Goal: Manage account settings

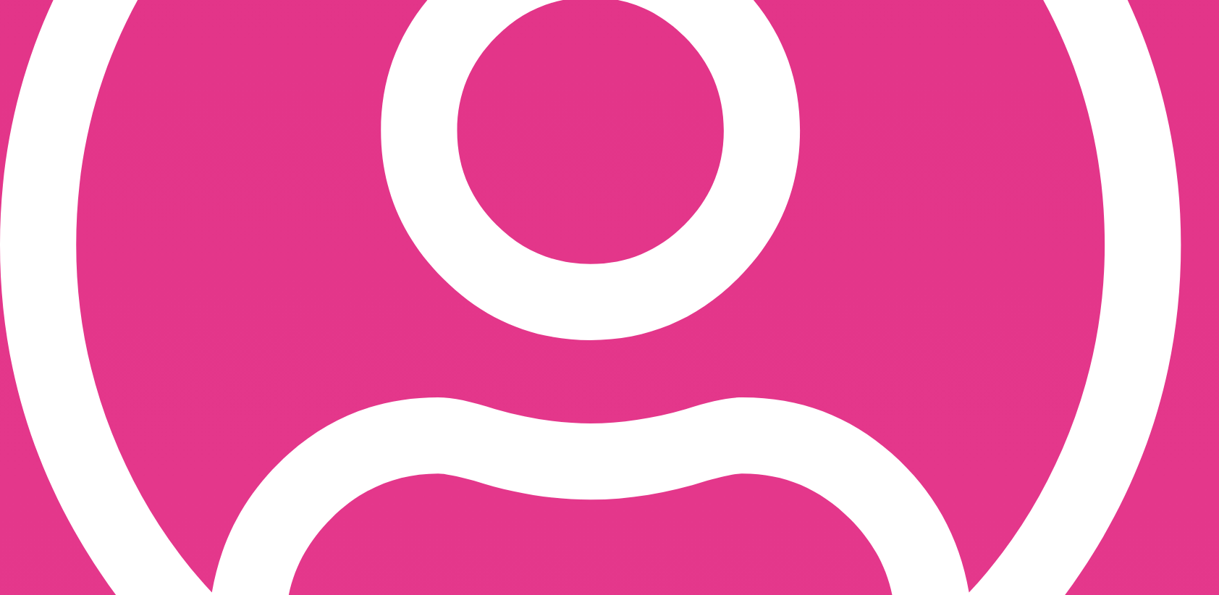
scroll to position [724, 0]
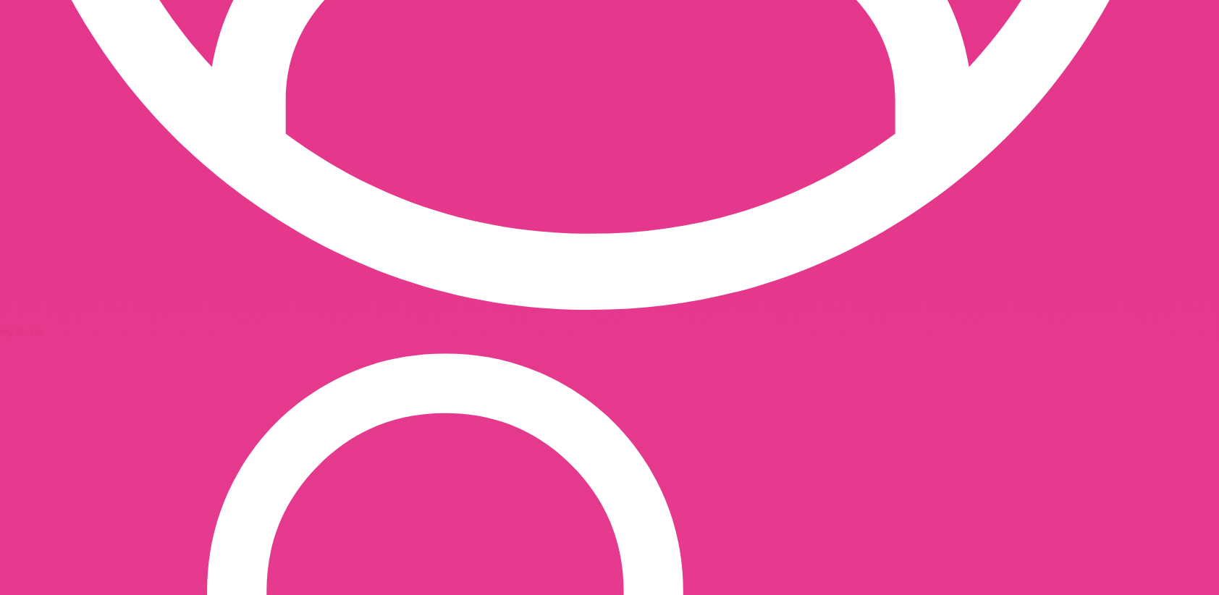
scroll to position [0, 0]
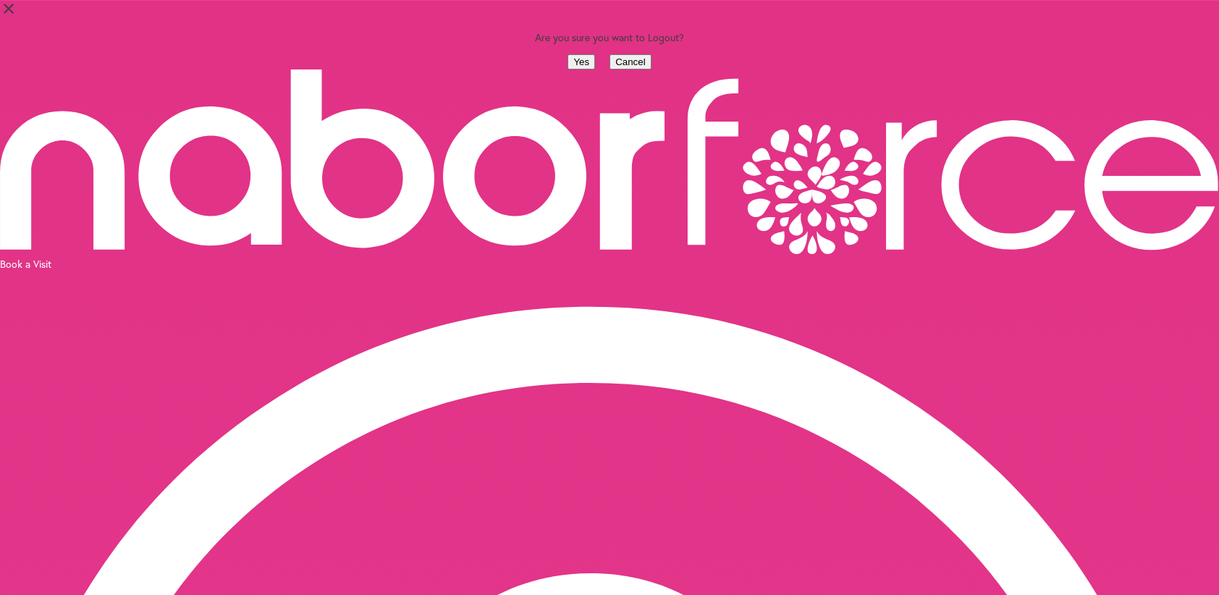
click at [568, 70] on button "Yes" at bounding box center [582, 61] width 28 height 15
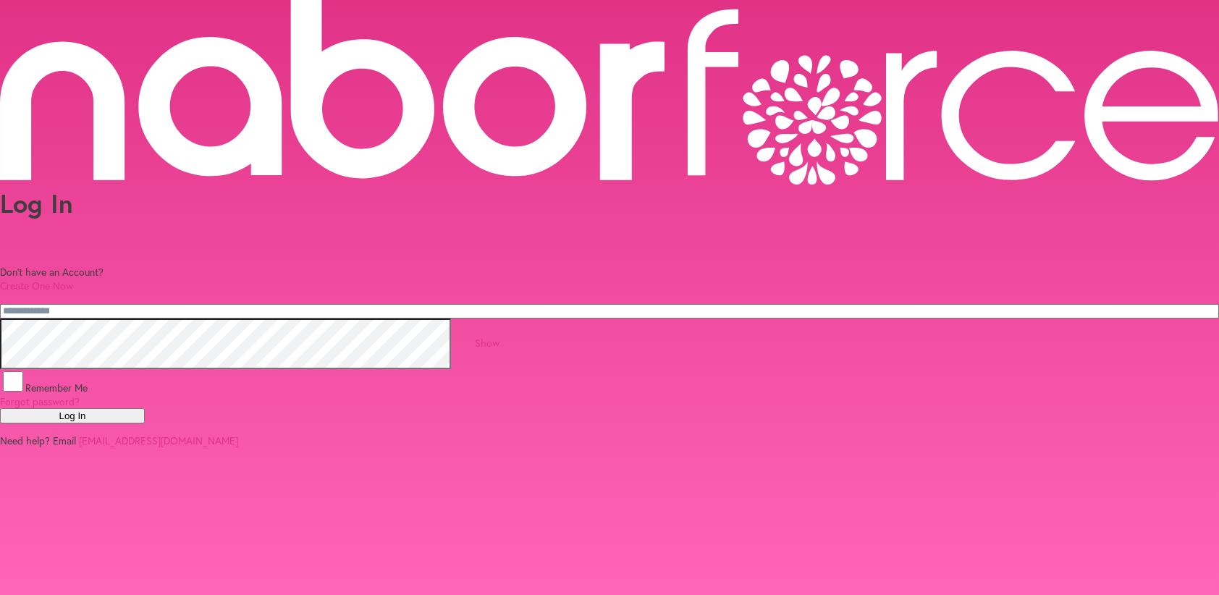
type input "**********"
